Goal: Find specific page/section: Find specific page/section

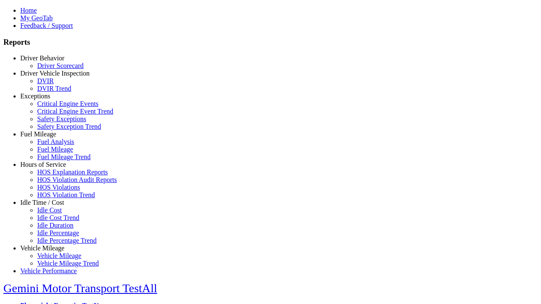
click at [49, 62] on link "Driver Behavior" at bounding box center [42, 57] width 44 height 7
click at [55, 69] on link "Driver Scorecard" at bounding box center [60, 65] width 46 height 7
